Goal: Find specific page/section: Find specific page/section

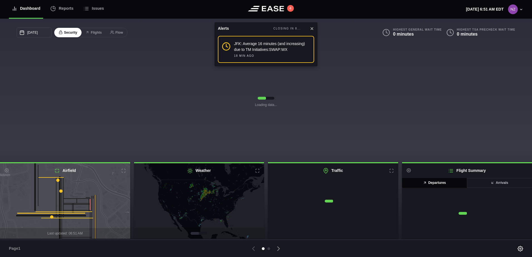
click at [311, 28] on icon at bounding box center [312, 28] width 4 height 4
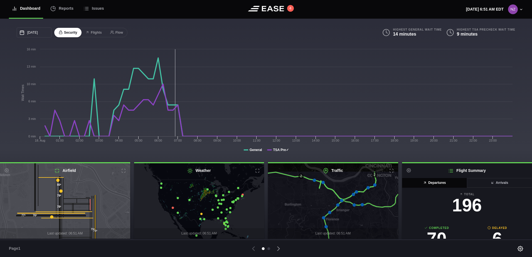
drag, startPoint x: 344, startPoint y: 190, endPoint x: 347, endPoint y: 205, distance: 16.1
click at [347, 205] on icon at bounding box center [337, 217] width 158 height 92
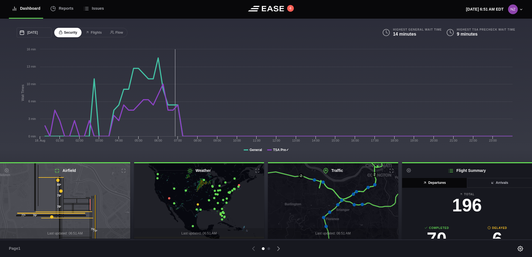
drag, startPoint x: 202, startPoint y: 203, endPoint x: 198, endPoint y: 194, distance: 10.4
click at [198, 194] on icon at bounding box center [195, 191] width 158 height 92
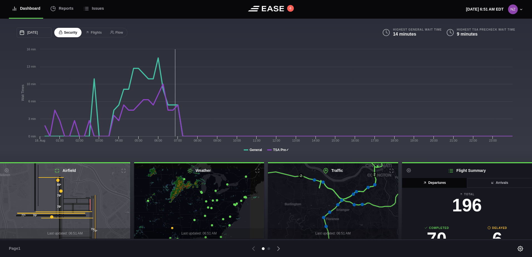
drag, startPoint x: 202, startPoint y: 194, endPoint x: 174, endPoint y: 207, distance: 30.4
click at [174, 207] on icon at bounding box center [171, 214] width 158 height 92
click at [255, 190] on icon at bounding box center [254, 190] width 2 height 2
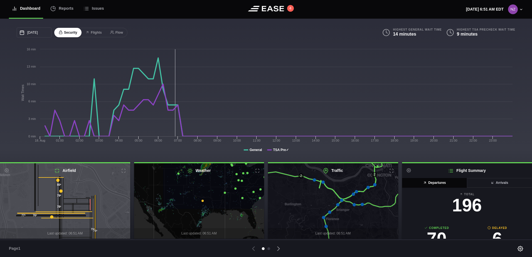
drag, startPoint x: 216, startPoint y: 209, endPoint x: 255, endPoint y: 174, distance: 53.0
click at [255, 174] on div "Weather Boston ( BOS ) 63° Partly cloudy 04/15/2025 Airport Closure × Last upda…" at bounding box center [199, 200] width 130 height 75
click at [202, 200] on icon at bounding box center [199, 201] width 158 height 92
click at [202, 201] on icon at bounding box center [202, 201] width 2 height 2
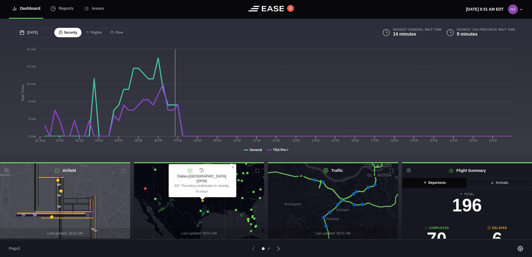
click at [144, 188] on icon at bounding box center [199, 201] width 158 height 92
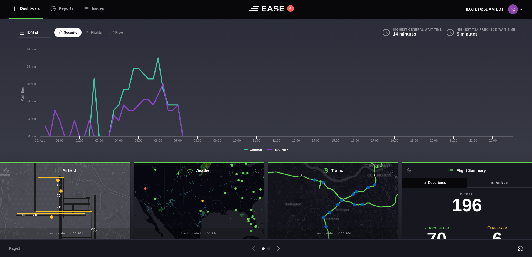
click at [144, 189] on icon at bounding box center [145, 188] width 2 height 2
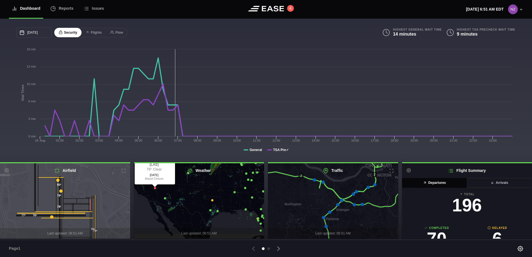
drag, startPoint x: 193, startPoint y: 202, endPoint x: 179, endPoint y: 171, distance: 33.4
click at [184, 167] on div "Weather Las Vegas ( LAS ) 79° Clear 07/28/2025 Airport Closure × Last updated: …" at bounding box center [199, 200] width 130 height 75
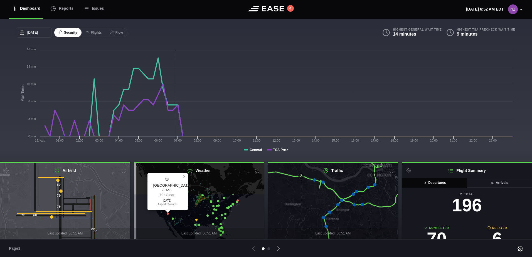
drag, startPoint x: 209, startPoint y: 196, endPoint x: 213, endPoint y: 234, distance: 38.8
click at [213, 234] on div "Las Vegas ( LAS ) 79° Clear 07/28/2025 Airport Closure × Last updated: 06:51 AM" at bounding box center [199, 200] width 130 height 75
click at [208, 203] on icon at bounding box center [199, 201] width 158 height 92
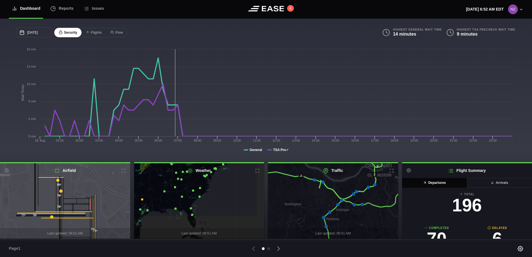
drag, startPoint x: 250, startPoint y: 218, endPoint x: 231, endPoint y: 203, distance: 24.1
click at [231, 203] on icon at bounding box center [178, 171] width 158 height 92
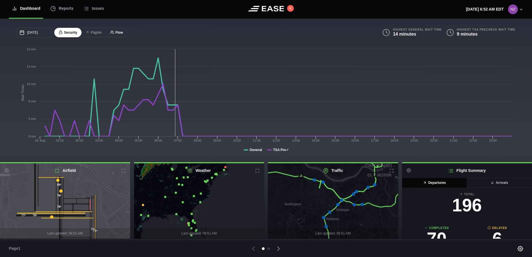
click at [115, 34] on button "Flow" at bounding box center [117, 33] width 22 height 10
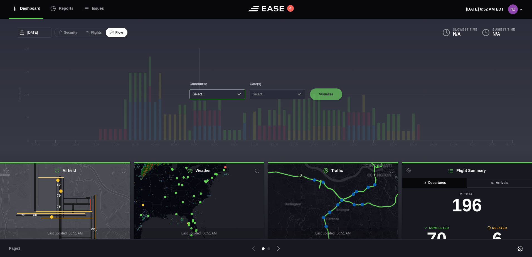
click at [235, 94] on button "Select..." at bounding box center [217, 94] width 56 height 10
click at [231, 108] on li "Concourse A" at bounding box center [217, 106] width 52 height 8
click at [287, 93] on button "Select..." at bounding box center [277, 94] width 56 height 10
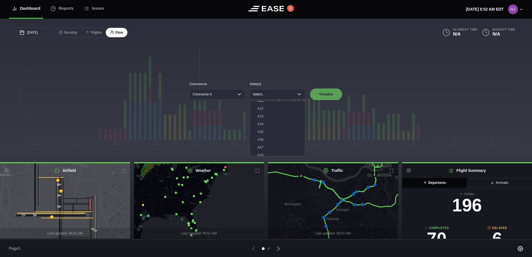
scroll to position [111, 0]
click at [265, 137] on li "A19" at bounding box center [277, 135] width 52 height 8
click at [326, 98] on button "Visualize" at bounding box center [326, 94] width 33 height 12
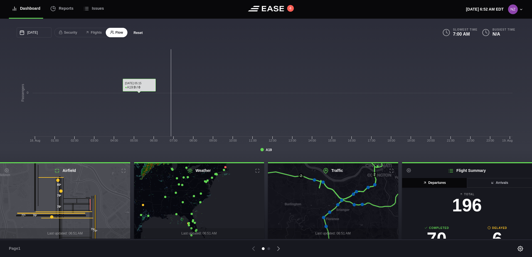
click at [139, 34] on button "Reset" at bounding box center [138, 33] width 19 height 6
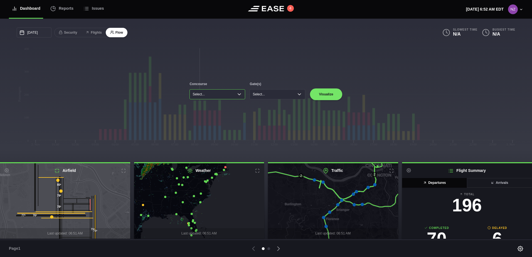
click at [234, 94] on button "Select..." at bounding box center [217, 94] width 56 height 10
click at [274, 94] on button "Select..." at bounding box center [277, 94] width 56 height 10
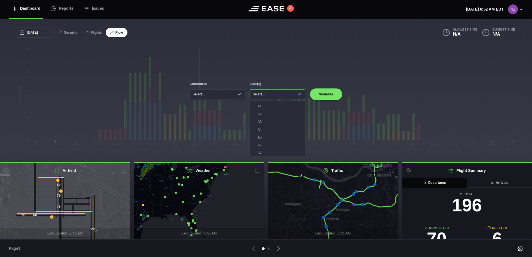
click at [274, 94] on button "Select..." at bounding box center [277, 94] width 56 height 10
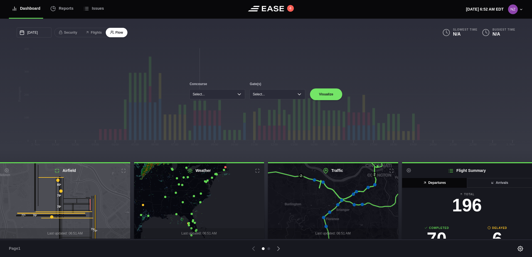
click at [498, 39] on div "Concourse Select... Gate(s) Select... Visualize" at bounding box center [266, 91] width 532 height 144
click at [75, 33] on button "Security" at bounding box center [67, 33] width 27 height 10
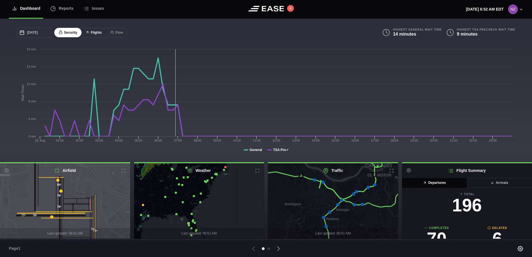
click at [99, 32] on button "Flights" at bounding box center [93, 33] width 25 height 10
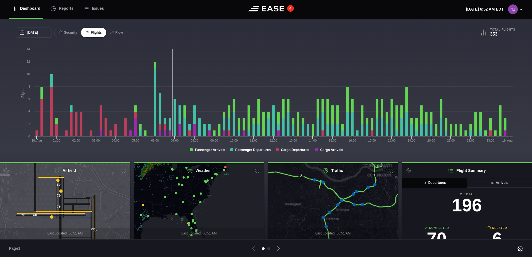
click at [288, 9] on button "4" at bounding box center [290, 8] width 7 height 7
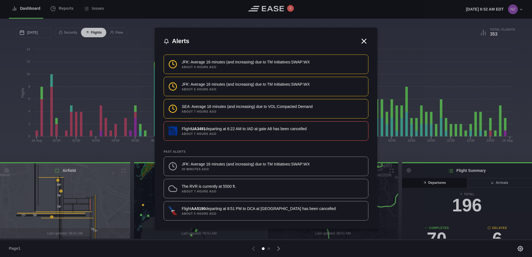
click at [364, 38] on icon at bounding box center [364, 41] width 8 height 8
